Goal: Information Seeking & Learning: Understand process/instructions

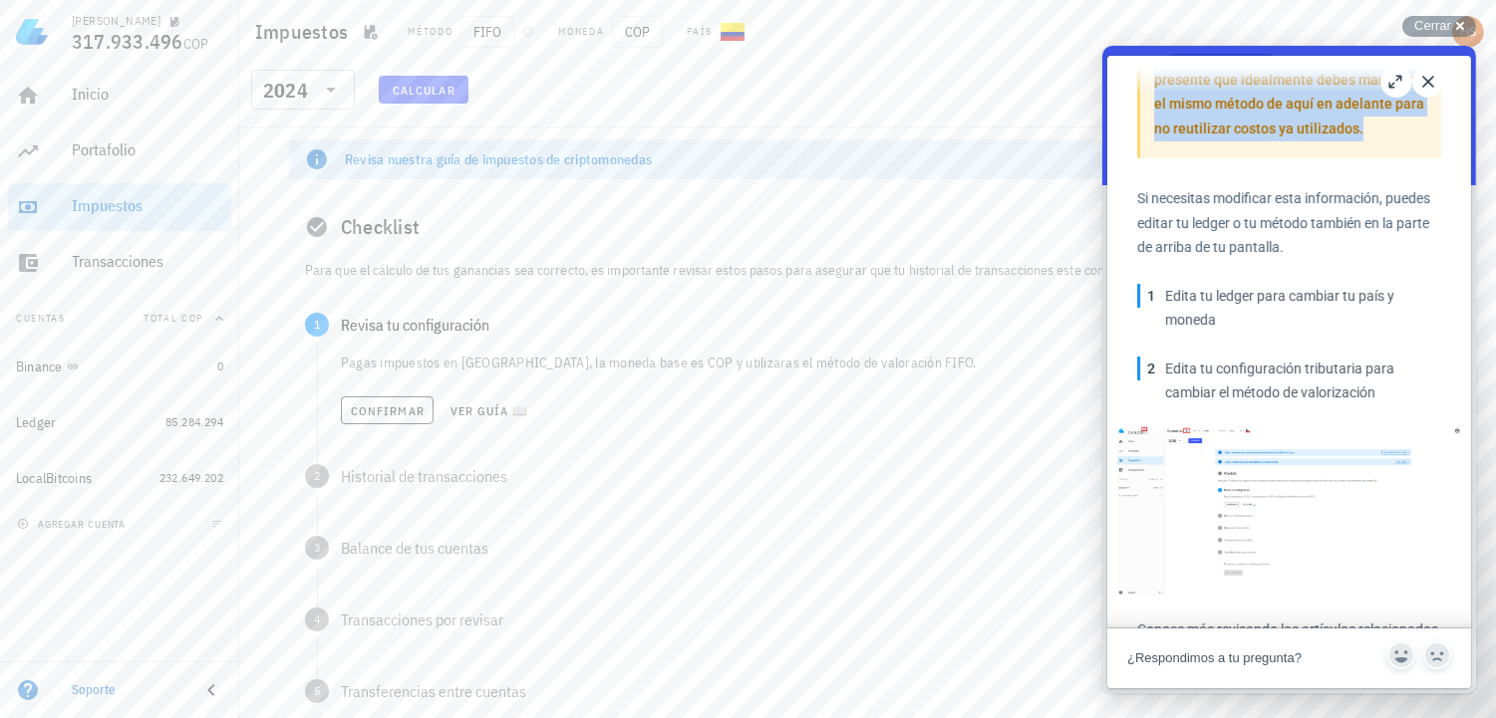
scroll to position [805, 0]
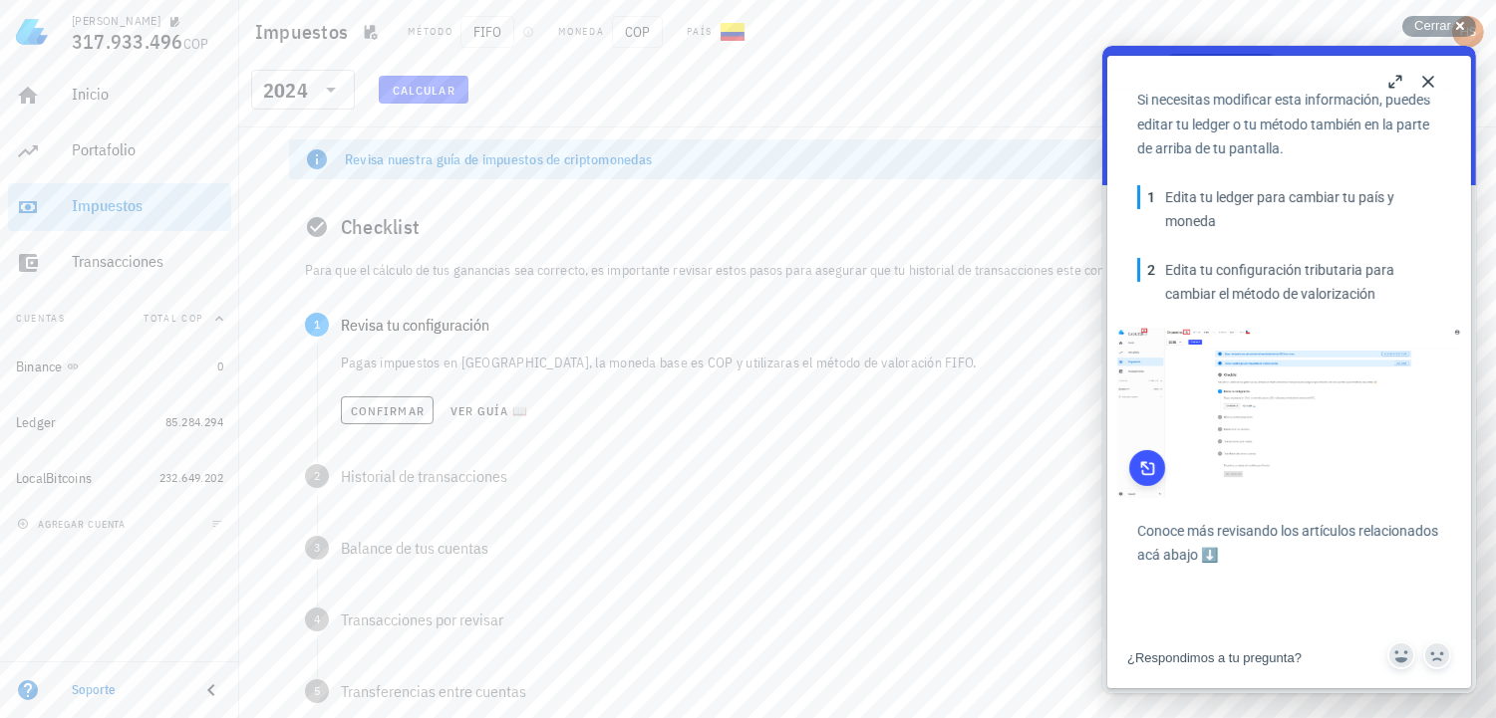
click at [1293, 419] on img "Image preview. Open larger image in dialog window." at bounding box center [1288, 413] width 344 height 170
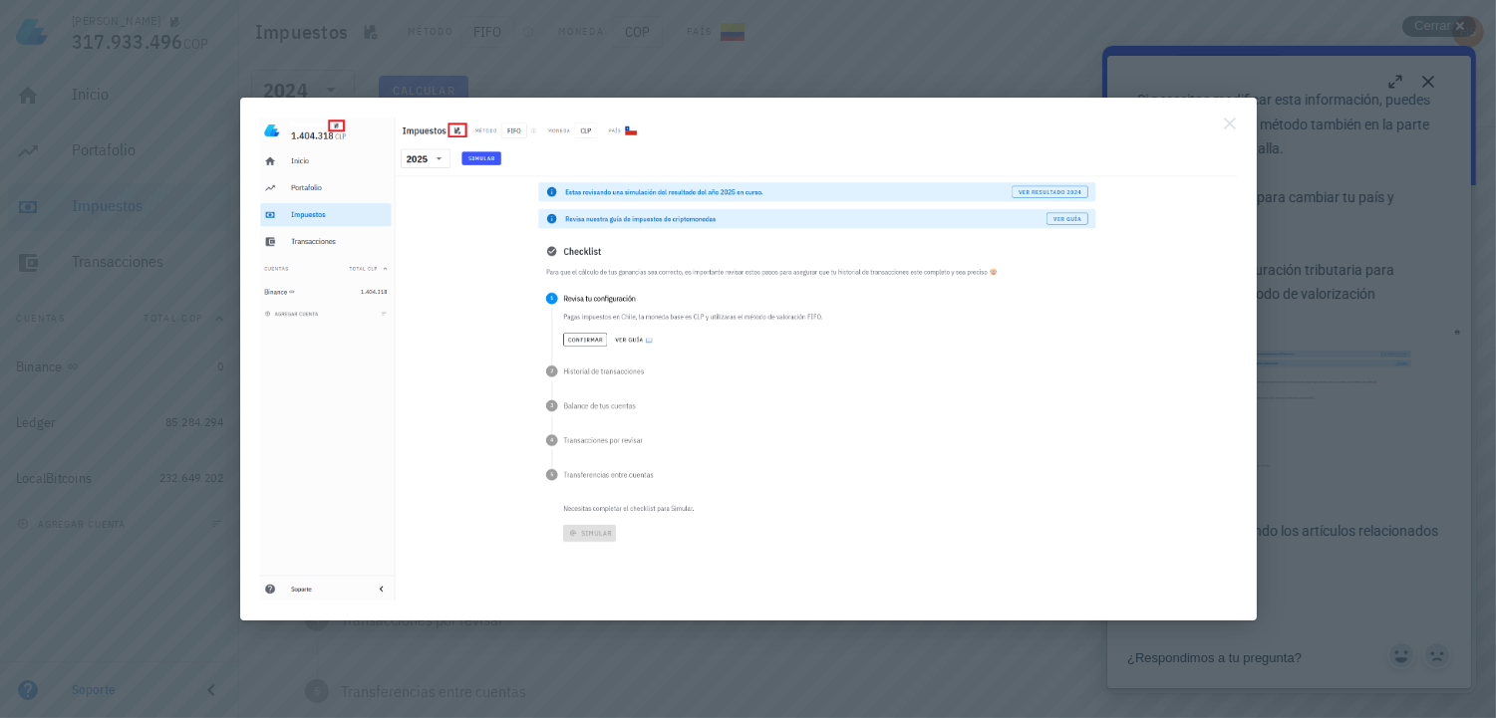
scroll to position [0, 0]
click at [179, 84] on div at bounding box center [748, 359] width 1496 height 718
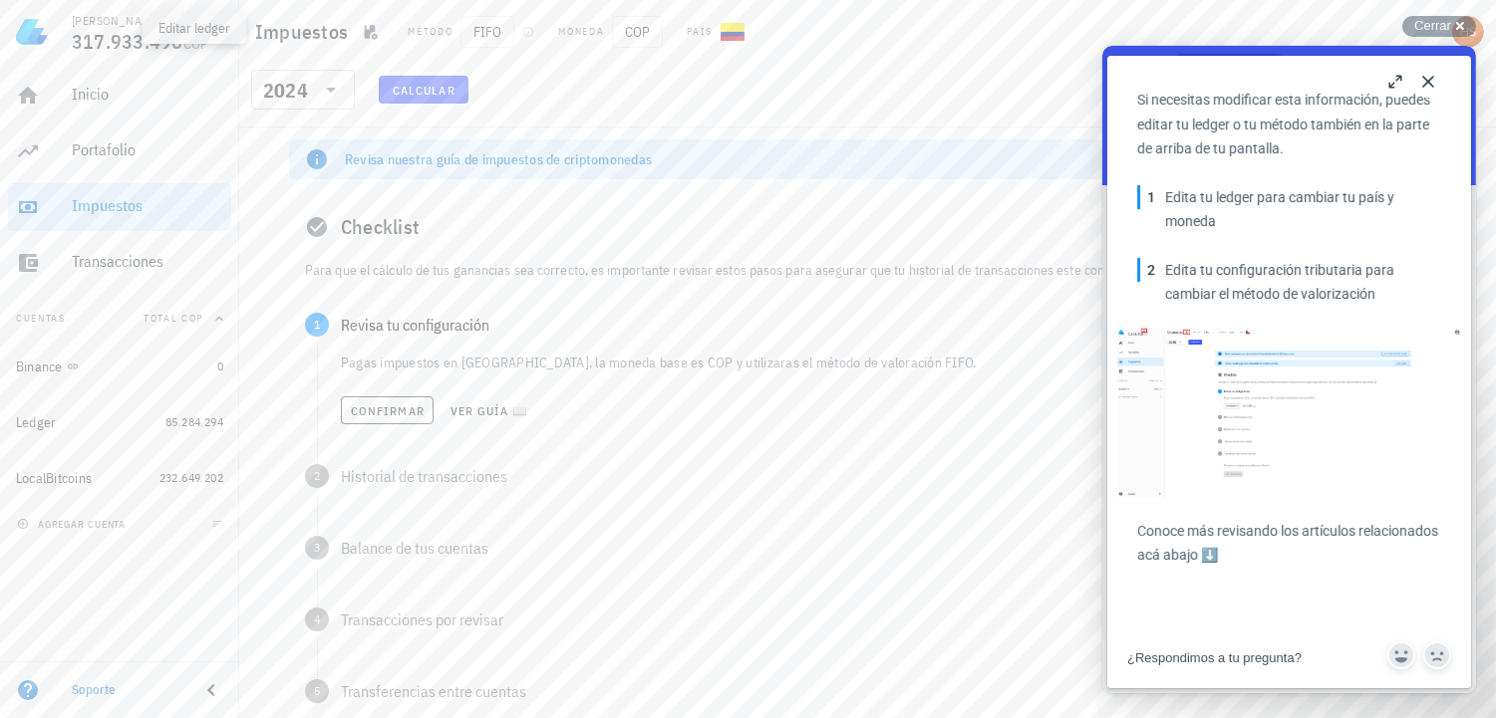
click at [168, 20] on icon "button" at bounding box center [174, 22] width 12 height 12
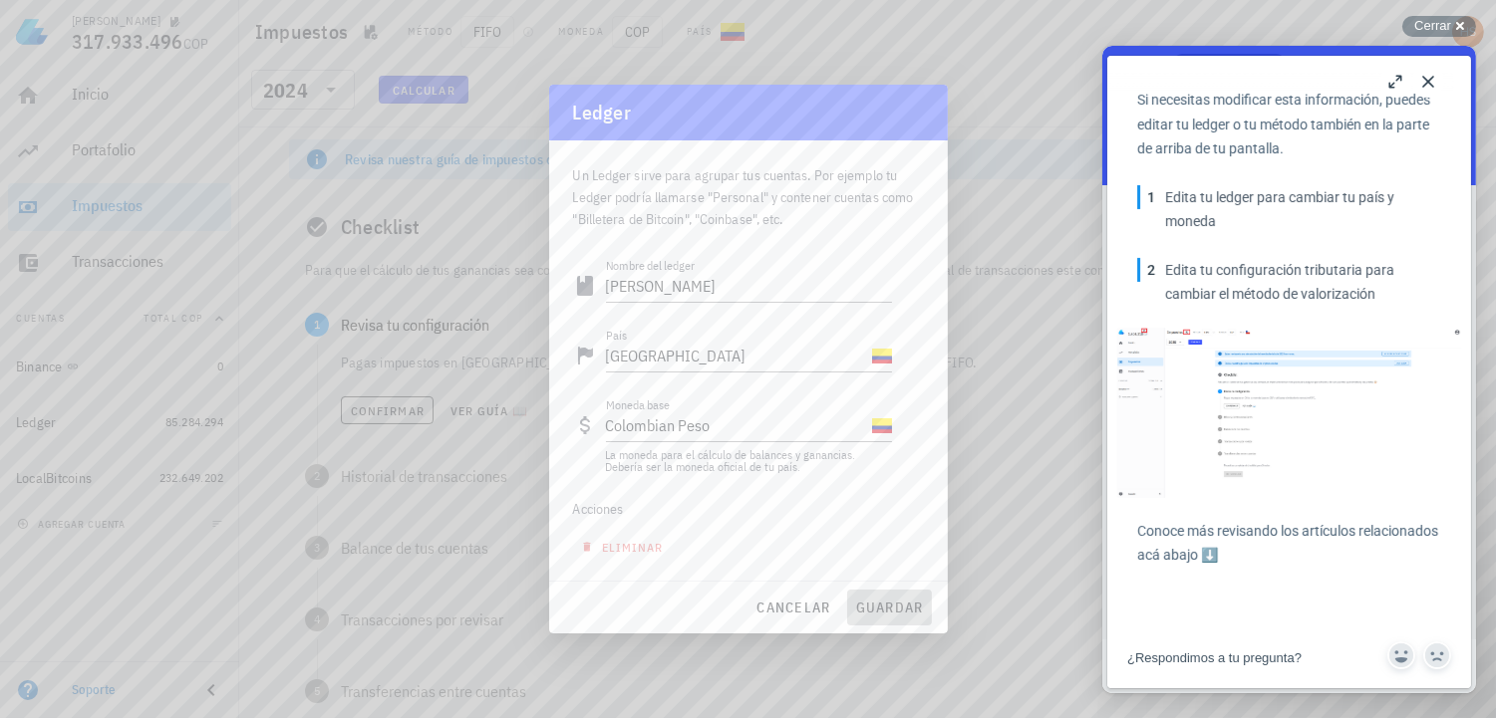
click at [890, 605] on span "guardar" at bounding box center [889, 608] width 69 height 18
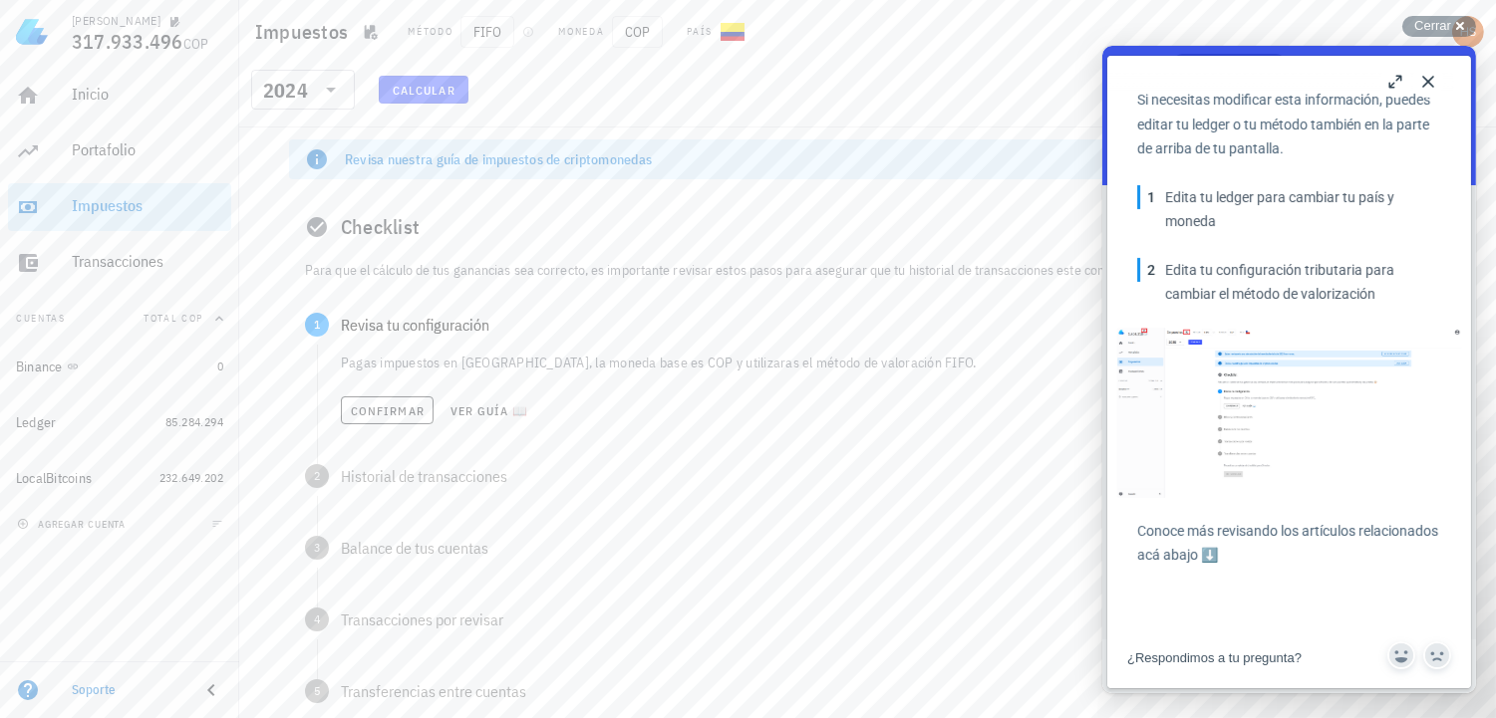
click at [331, 34] on h1 "Impuestos" at bounding box center [305, 32] width 101 height 32
click at [359, 27] on span "button" at bounding box center [370, 32] width 28 height 16
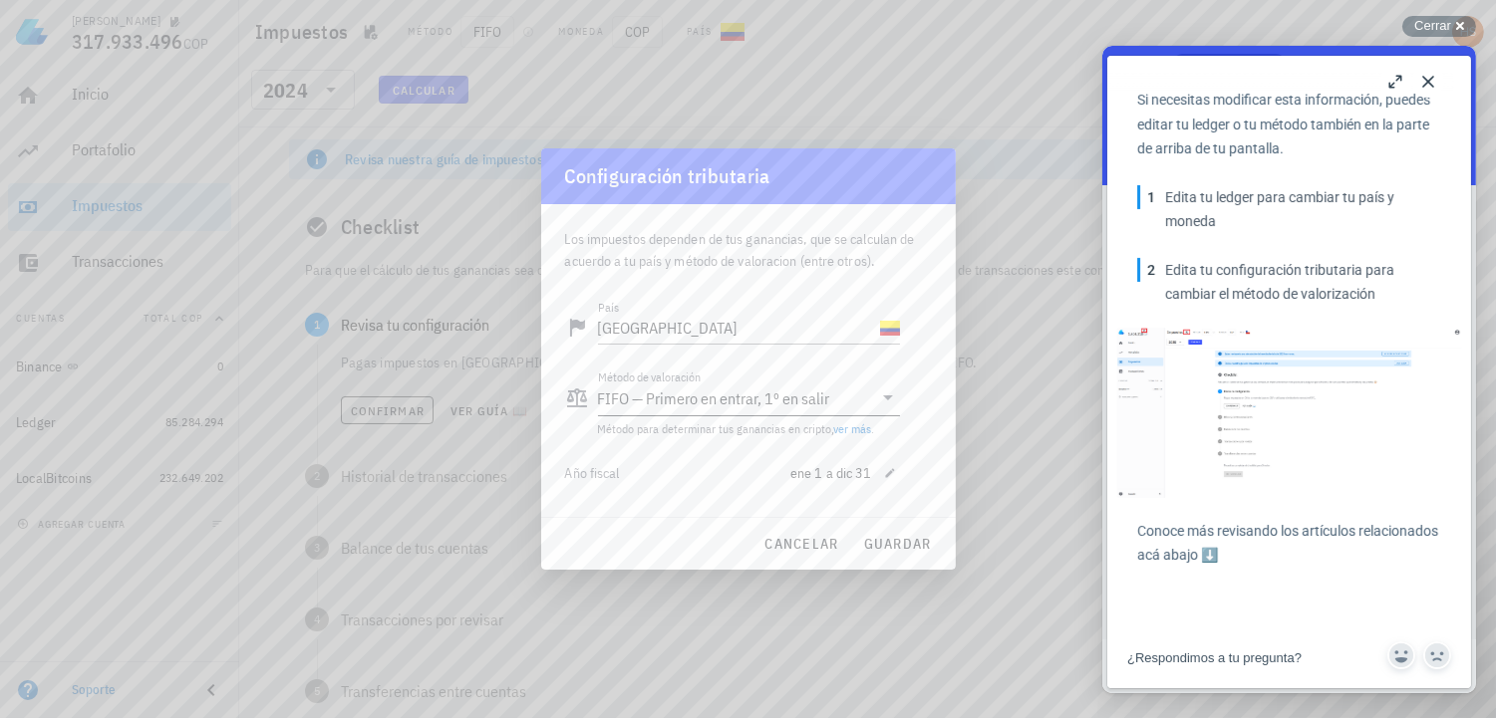
click at [888, 394] on icon at bounding box center [888, 398] width 24 height 24
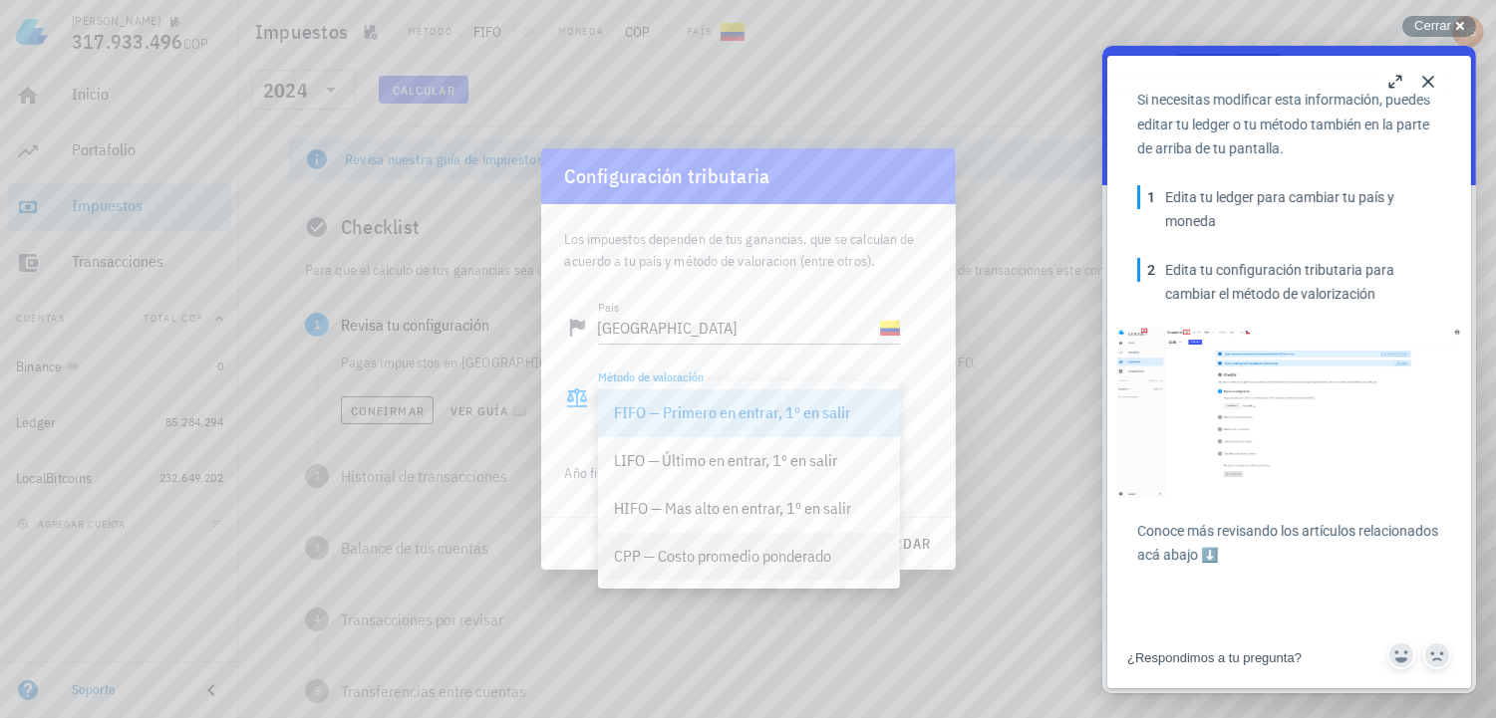
click at [818, 556] on div "CPP — Costo promedio ponderado" at bounding box center [749, 556] width 270 height 19
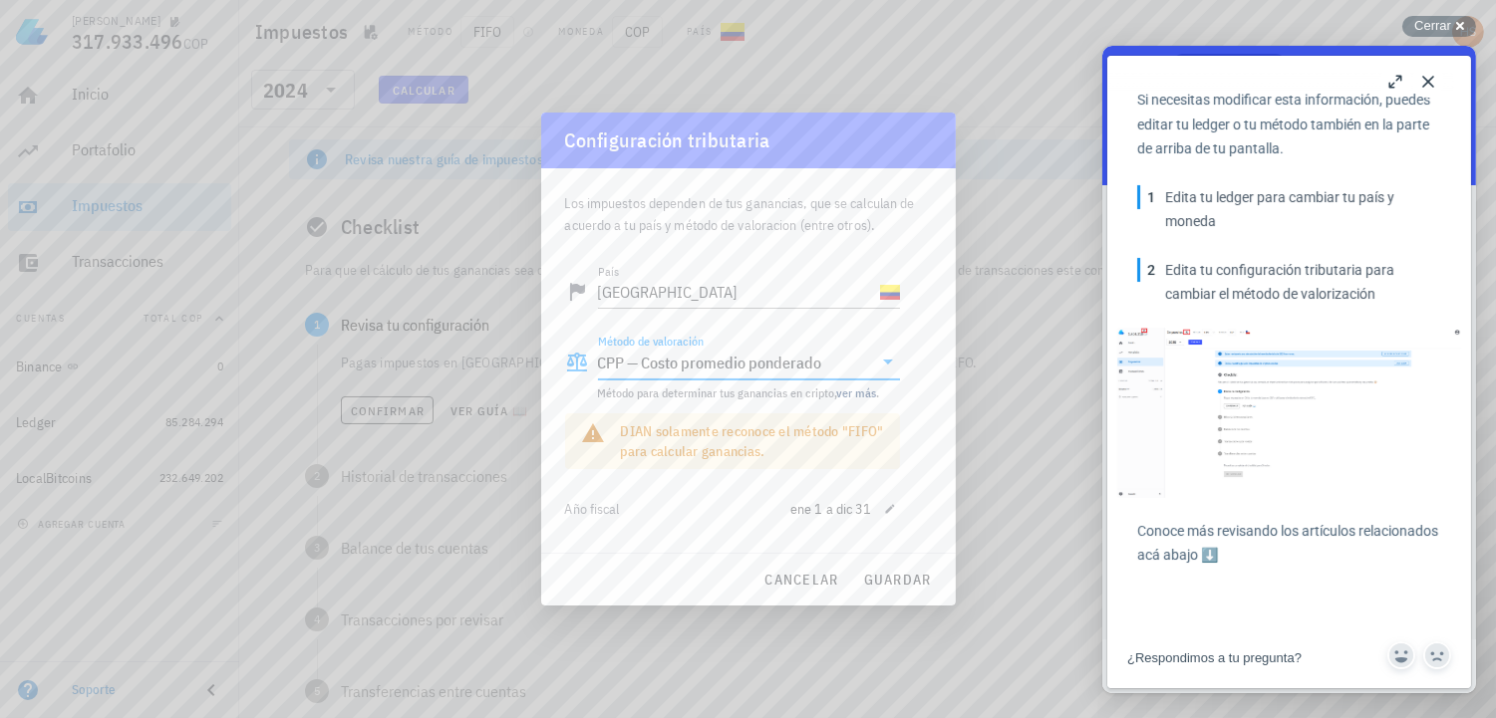
click at [869, 393] on link "ver más" at bounding box center [857, 393] width 40 height 15
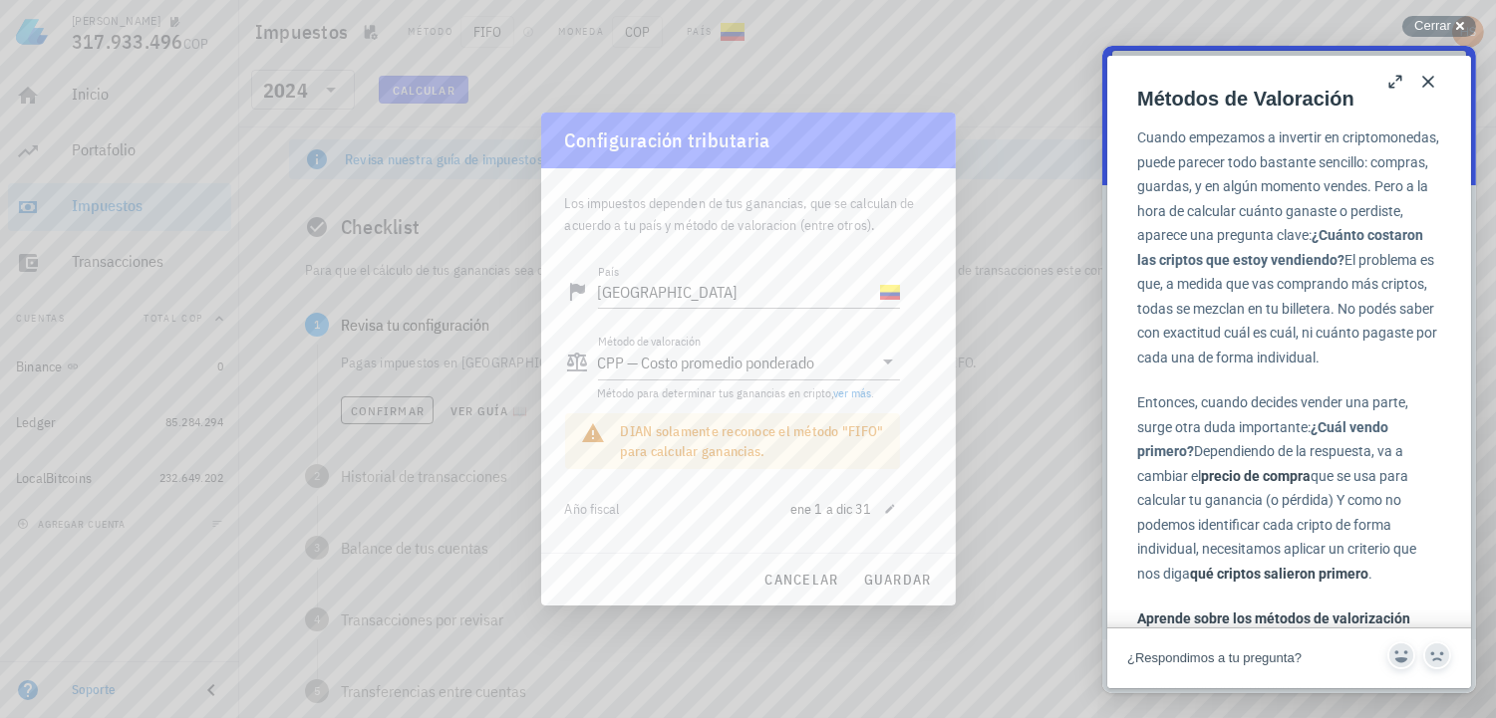
click at [1421, 77] on button "Close" at bounding box center [1427, 82] width 32 height 32
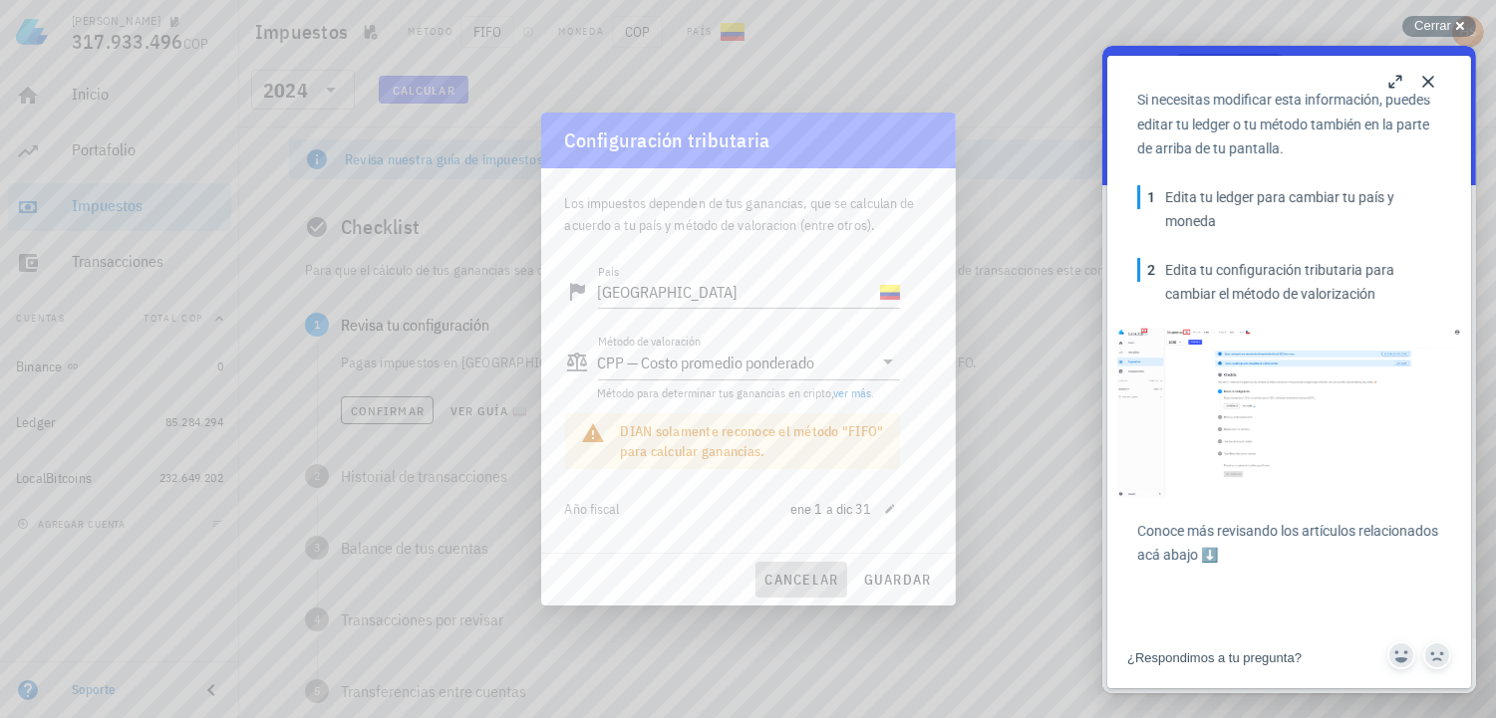
click at [802, 582] on span "cancelar" at bounding box center [800, 580] width 75 height 18
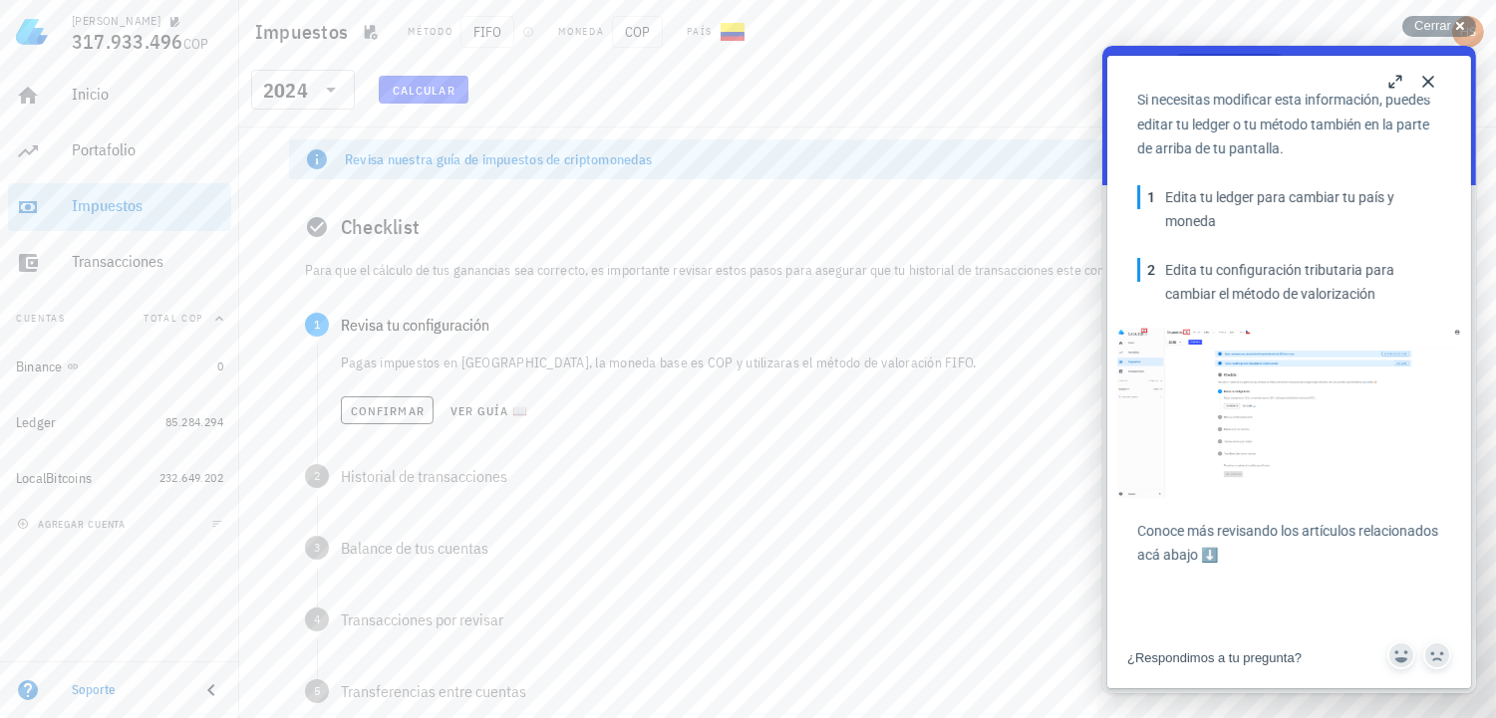
click at [1435, 87] on button "Close" at bounding box center [1427, 82] width 32 height 32
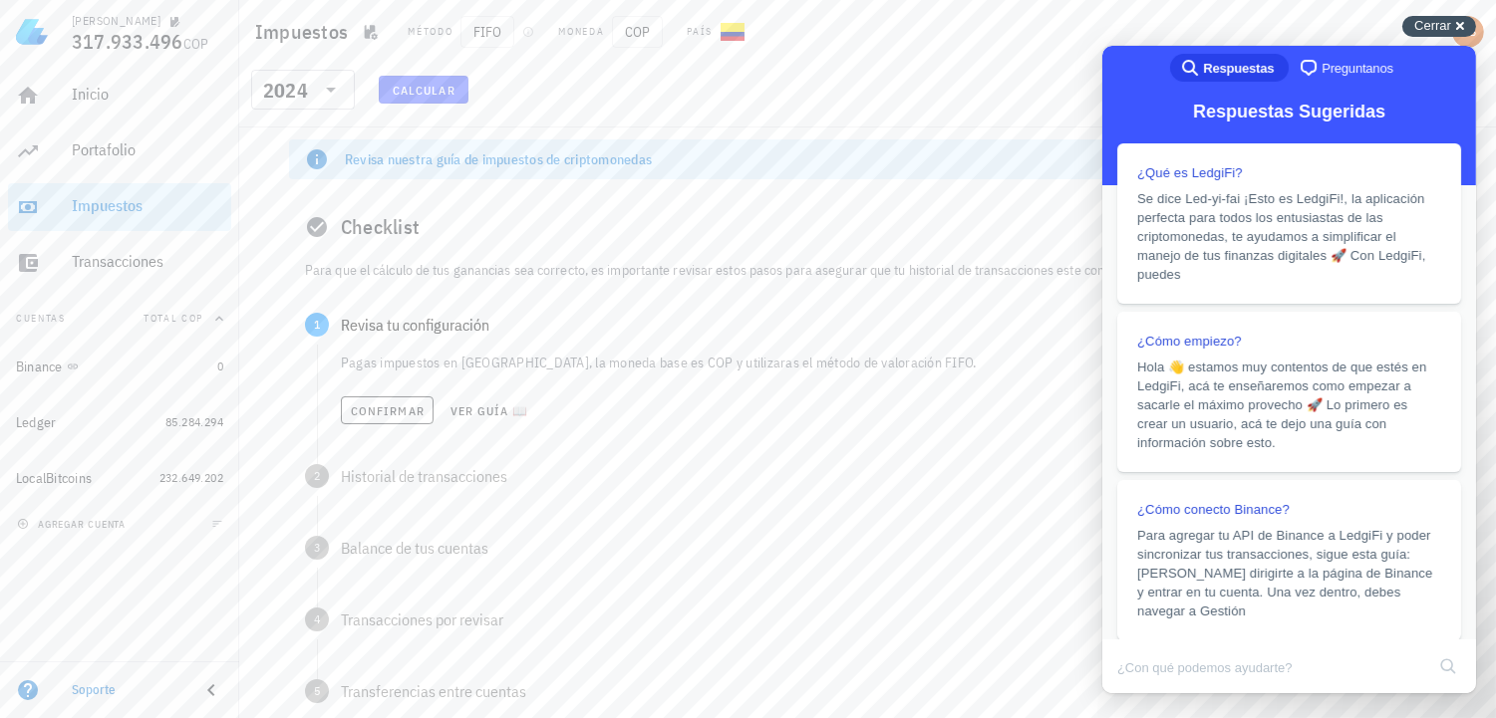
click at [1465, 23] on div "Cerrar cross-small" at bounding box center [1439, 26] width 74 height 21
